Goal: Find specific page/section: Find specific page/section

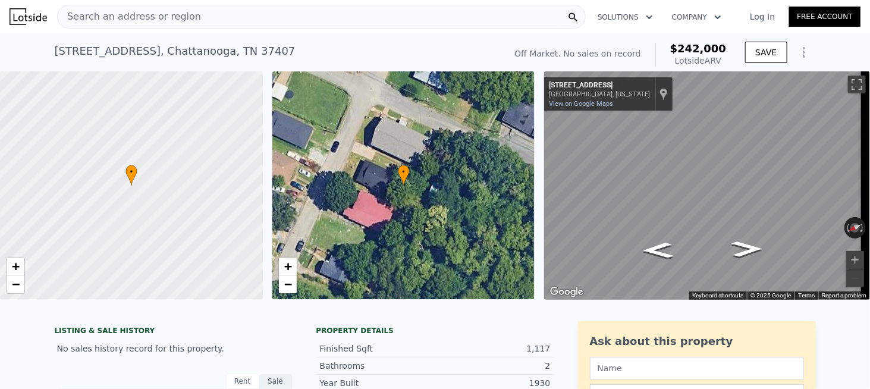
click at [205, 15] on div "Search an address or region" at bounding box center [321, 17] width 529 height 24
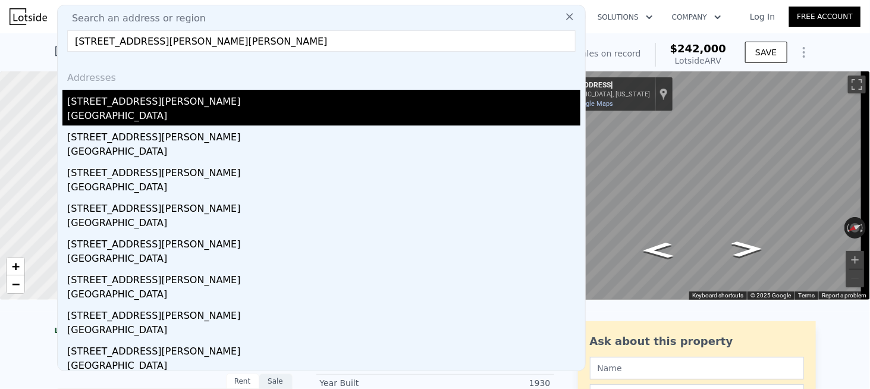
type input "[STREET_ADDRESS][PERSON_NAME][PERSON_NAME]"
click at [157, 102] on div "[STREET_ADDRESS][PERSON_NAME]" at bounding box center [323, 99] width 513 height 19
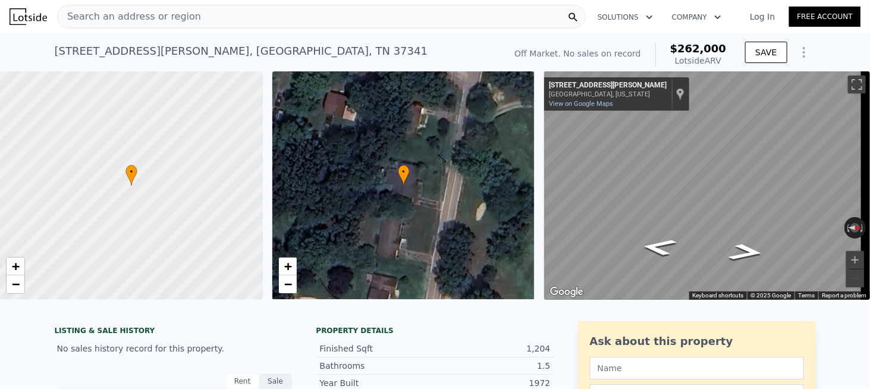
click at [190, 20] on div "Search an address or region" at bounding box center [321, 17] width 529 height 24
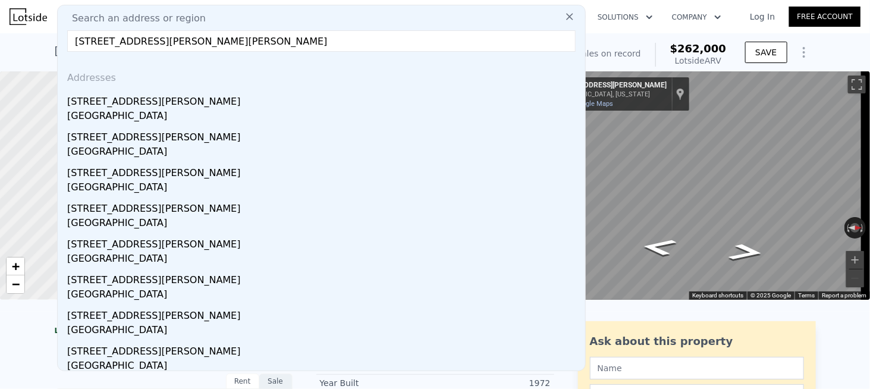
drag, startPoint x: 131, startPoint y: 39, endPoint x: 364, endPoint y: 40, distance: 232.0
click at [363, 39] on input "[STREET_ADDRESS][PERSON_NAME][PERSON_NAME]" at bounding box center [321, 40] width 509 height 21
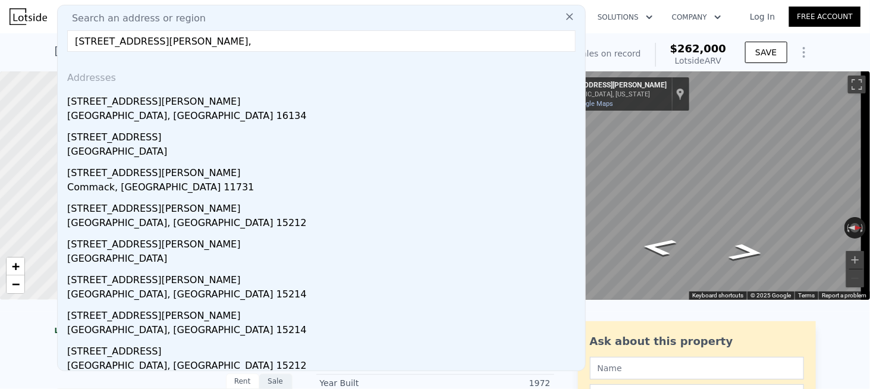
drag, startPoint x: 145, startPoint y: 36, endPoint x: 33, endPoint y: 34, distance: 111.9
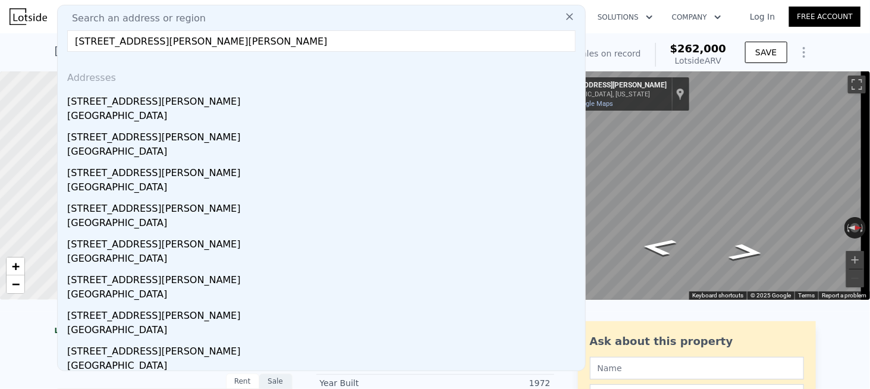
click at [233, 40] on input "[STREET_ADDRESS][PERSON_NAME][PERSON_NAME]" at bounding box center [321, 40] width 509 height 21
paste input "Falling Water"
drag, startPoint x: 129, startPoint y: 39, endPoint x: 245, endPoint y: 40, distance: 116.0
click at [244, 40] on input "[STREET_ADDRESS][PERSON_NAME]" at bounding box center [321, 40] width 509 height 21
click at [126, 39] on input "[STREET_ADDRESS][PERSON_NAME]" at bounding box center [321, 40] width 509 height 21
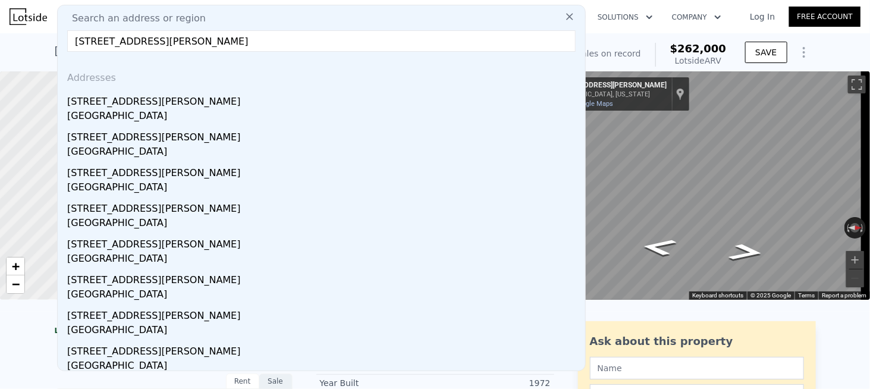
click at [130, 43] on input "[STREET_ADDRESS][PERSON_NAME]" at bounding box center [321, 40] width 509 height 21
drag, startPoint x: 129, startPoint y: 41, endPoint x: 301, endPoint y: 43, distance: 172.6
click at [300, 43] on input "[STREET_ADDRESS][PERSON_NAME]" at bounding box center [321, 40] width 509 height 21
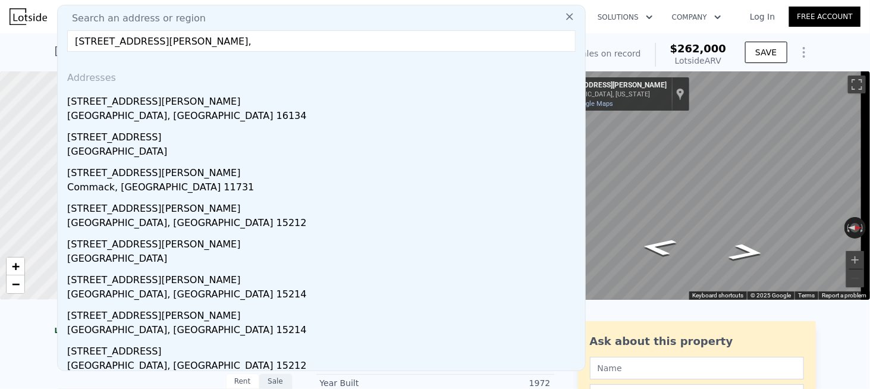
drag, startPoint x: 190, startPoint y: 38, endPoint x: 48, endPoint y: 37, distance: 142.2
paste input "[GEOGRAPHIC_DATA]"
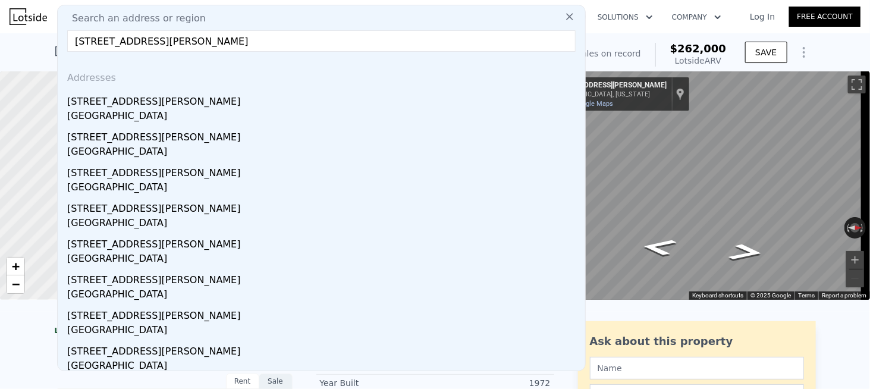
type input "[STREET_ADDRESS][PERSON_NAME]"
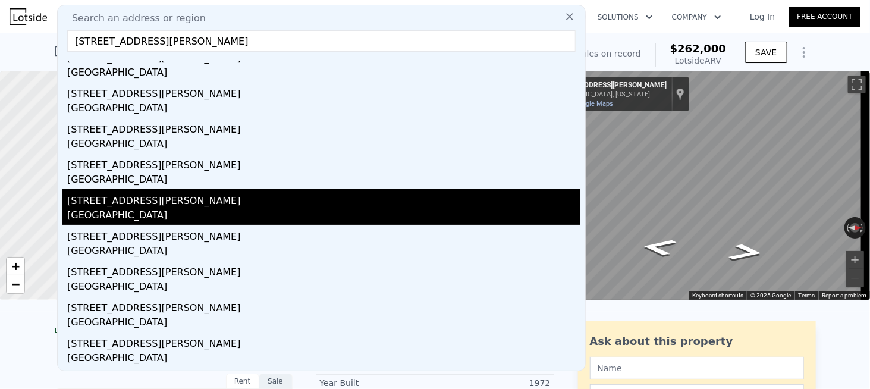
scroll to position [59, 0]
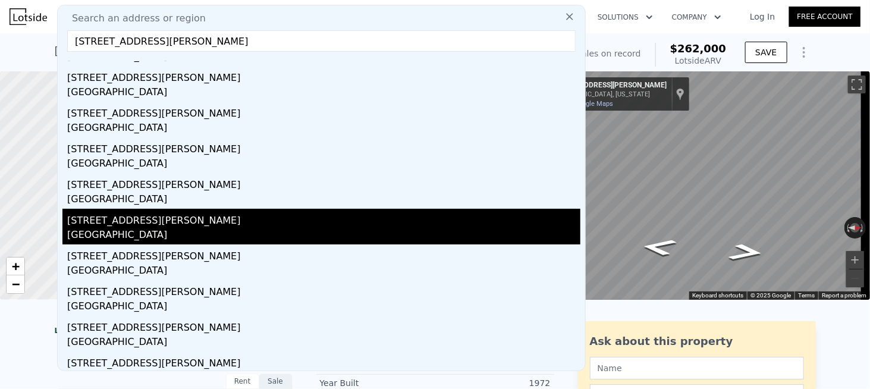
click at [203, 219] on div "[STREET_ADDRESS][PERSON_NAME]" at bounding box center [323, 218] width 513 height 19
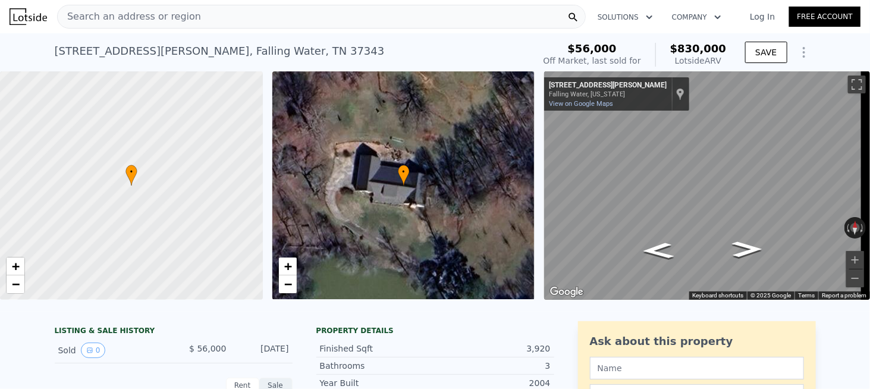
click at [153, 18] on span "Search an address or region" at bounding box center [129, 17] width 143 height 14
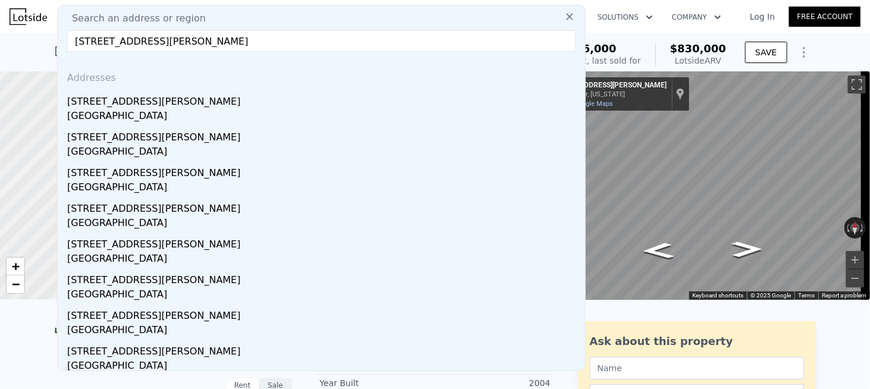
click at [268, 40] on input "[STREET_ADDRESS][PERSON_NAME]" at bounding box center [321, 40] width 509 height 21
paste input "[STREET_ADDRESS]"
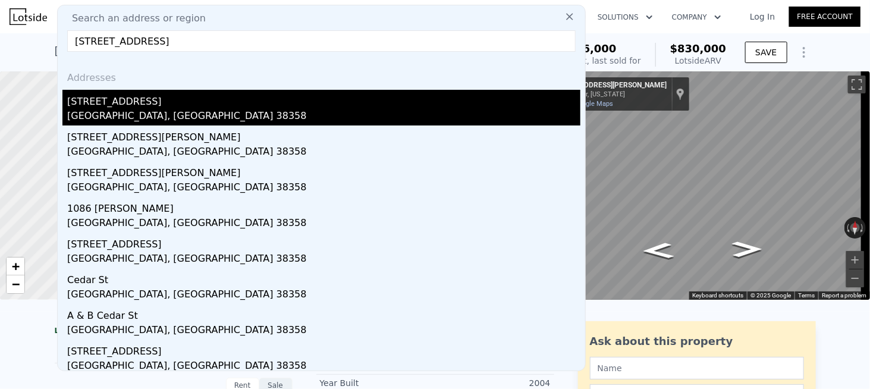
type input "[STREET_ADDRESS]"
click at [129, 106] on div "[STREET_ADDRESS]" at bounding box center [323, 99] width 513 height 19
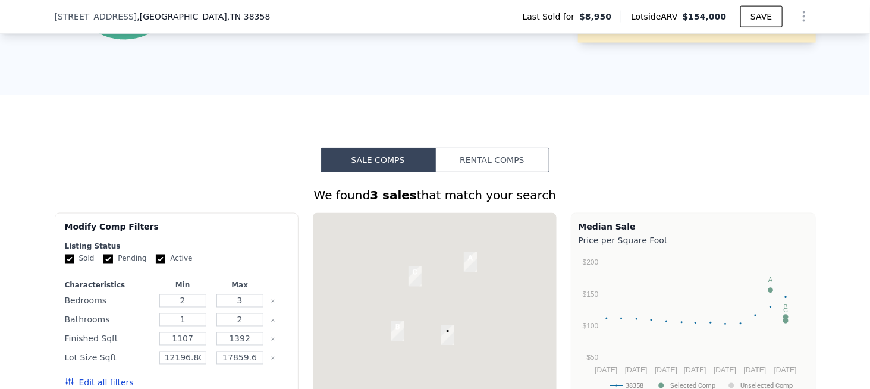
scroll to position [828, 0]
